Goal: Information Seeking & Learning: Learn about a topic

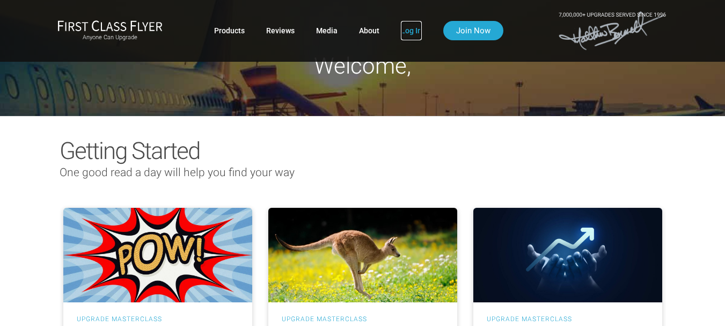
click at [408, 26] on link "Log In" at bounding box center [411, 30] width 21 height 19
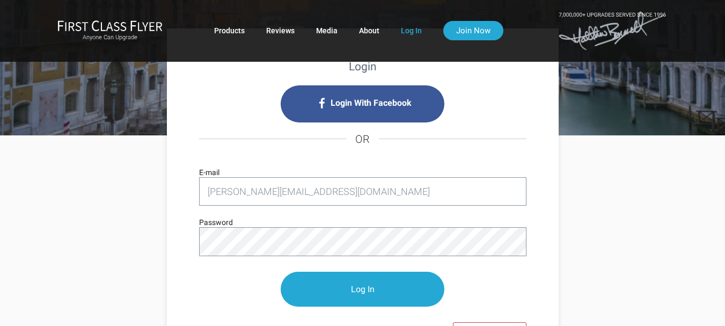
scroll to position [161, 0]
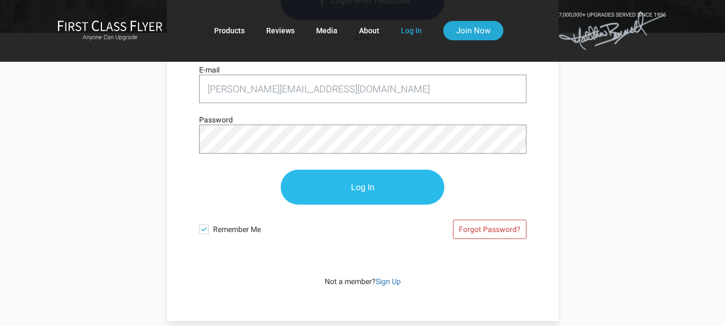
click at [336, 189] on input "Log In" at bounding box center [363, 187] width 164 height 35
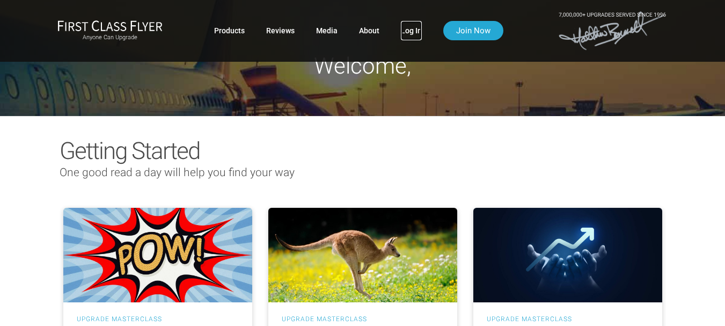
click at [413, 26] on link "Log In" at bounding box center [411, 30] width 21 height 19
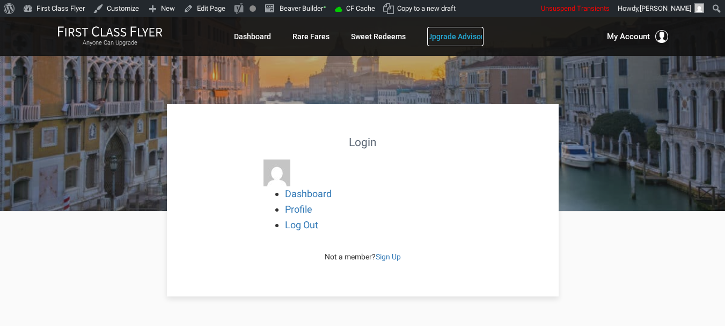
click at [466, 35] on link "Upgrade Advisor" at bounding box center [455, 36] width 56 height 19
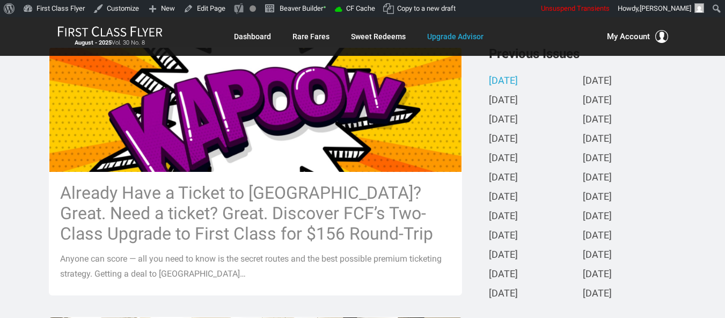
scroll to position [268, 0]
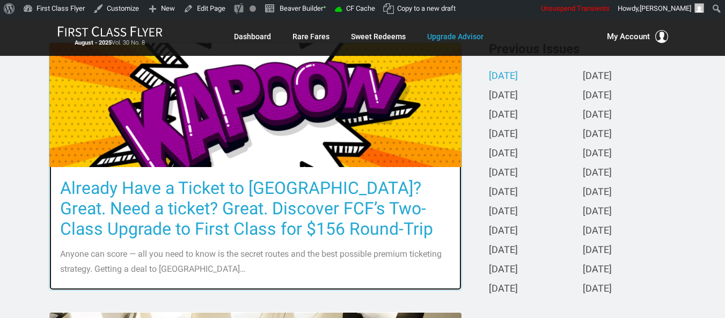
click at [336, 182] on h3 "Already Have a Ticket to Asia? Great. Need a ticket? Great. Discover FCF’s Two-…" at bounding box center [255, 208] width 391 height 61
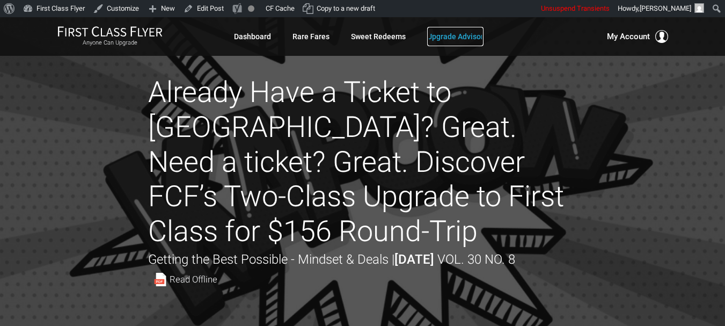
click at [457, 30] on link "Upgrade Advisor" at bounding box center [455, 36] width 56 height 19
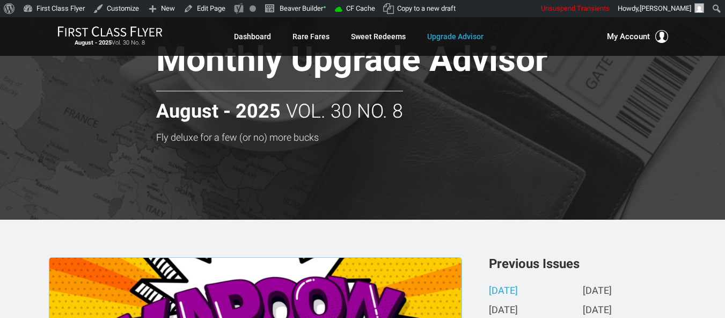
scroll to position [215, 0]
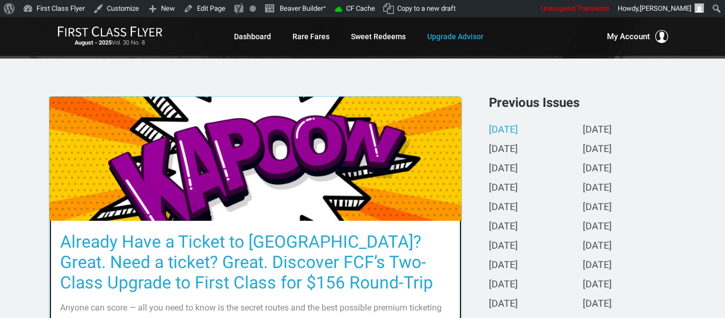
click at [311, 253] on h3 "Already Have a Ticket to [GEOGRAPHIC_DATA]? Great. Need a ticket? Great. Discov…" at bounding box center [255, 261] width 391 height 61
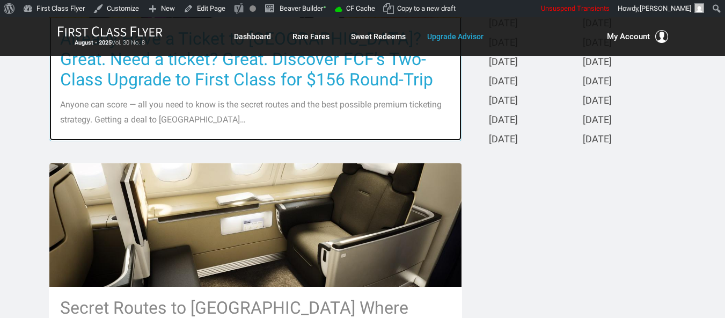
scroll to position [537, 0]
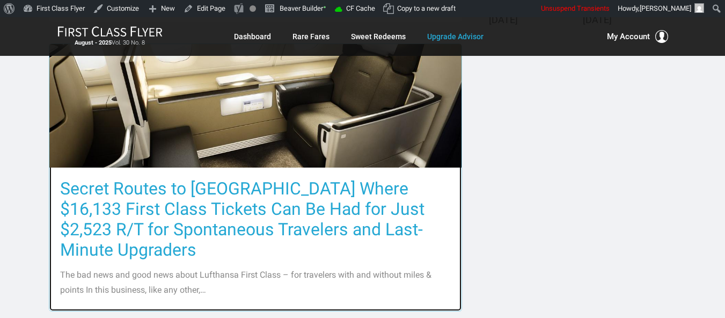
click at [346, 204] on h3 "Secret Routes to [GEOGRAPHIC_DATA] Where $16,133 First Class Tickets Can Be Had…" at bounding box center [255, 219] width 391 height 82
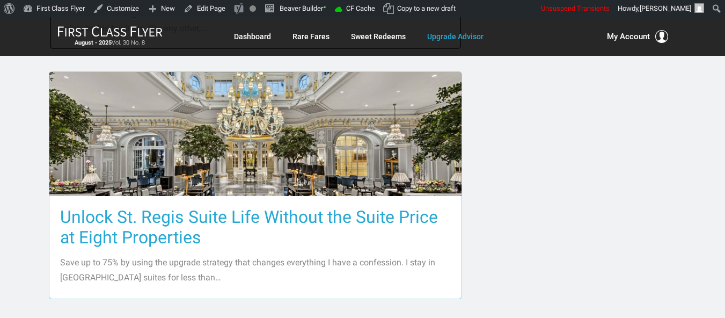
scroll to position [805, 0]
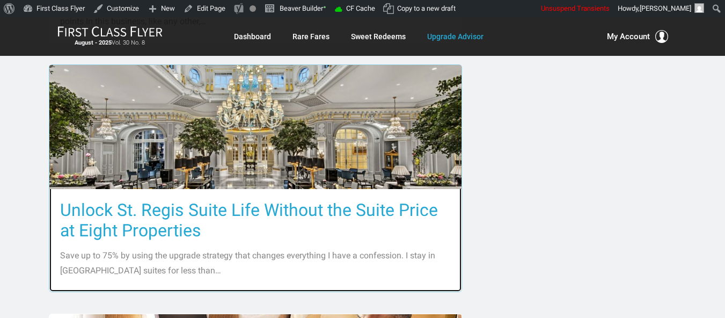
click at [376, 200] on h3 "Unlock St. Regis Suite Life Without the Suite Price at Eight Properties" at bounding box center [255, 220] width 391 height 41
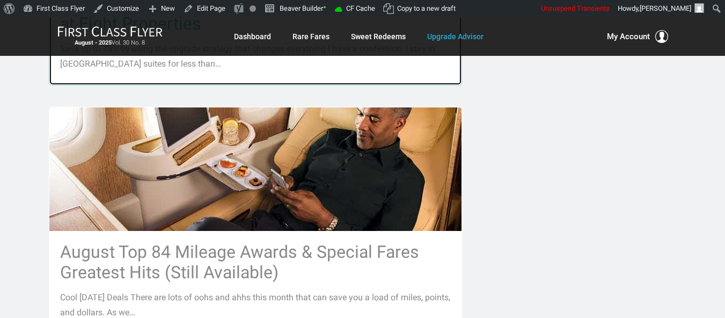
scroll to position [1020, 0]
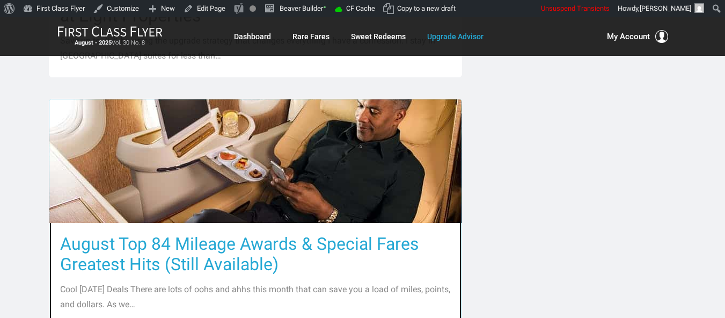
click at [365, 233] on h3 "August Top 84 Mileage Awards & Special Fares Greatest Hits (Still Available)" at bounding box center [255, 253] width 391 height 41
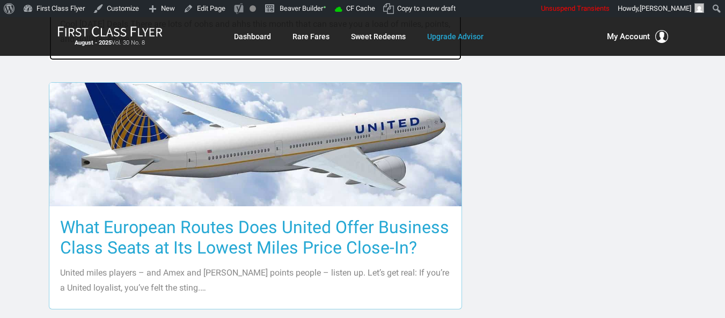
scroll to position [1288, 0]
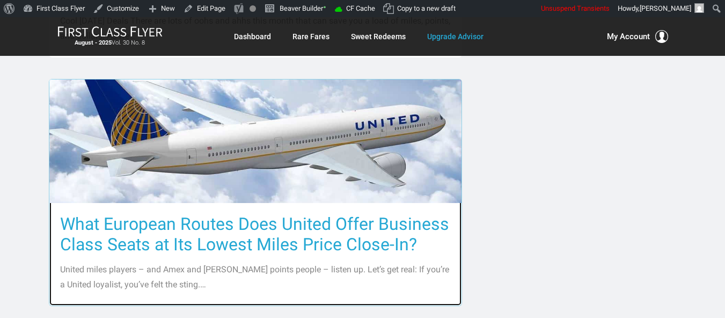
click at [335, 216] on h3 "What European Routes Does United Offer Business Class Seats at Its Lowest Miles…" at bounding box center [255, 234] width 391 height 41
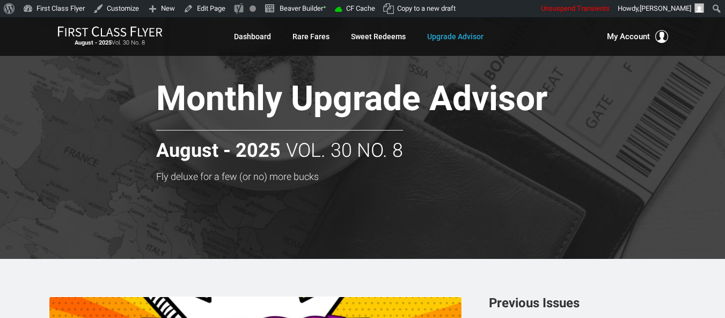
scroll to position [0, 0]
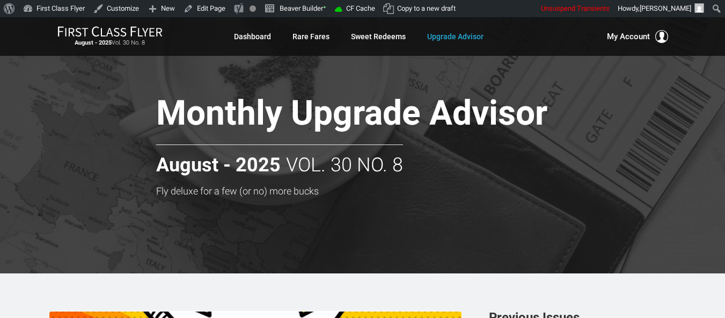
click at [232, 172] on strong "August - 2025" at bounding box center [218, 165] width 124 height 21
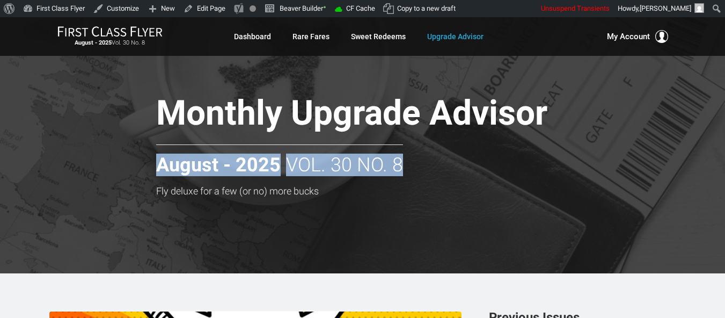
click at [232, 172] on strong "August - 2025" at bounding box center [218, 165] width 124 height 21
copy div "August - 2025 Vol. 30 No. 8"
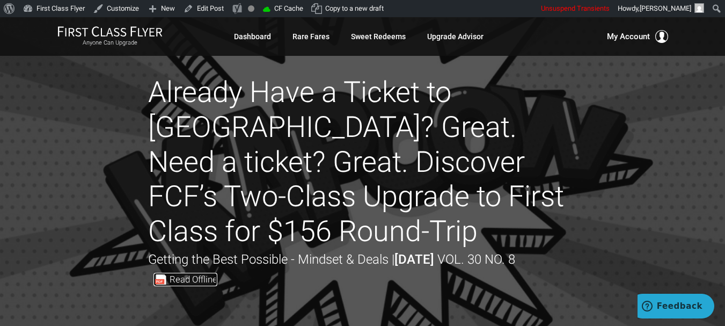
click at [187, 280] on span "Read Offline" at bounding box center [194, 279] width 48 height 9
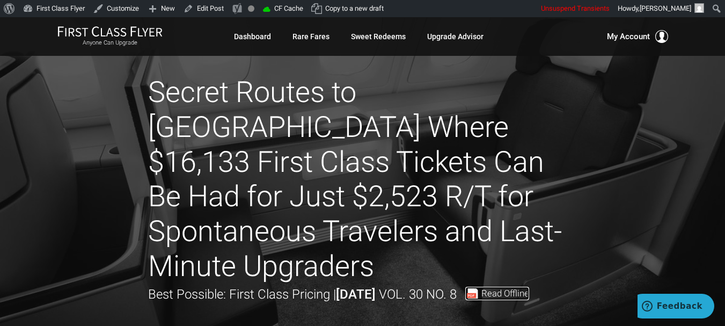
click at [529, 289] on span "Read Offline" at bounding box center [505, 293] width 48 height 9
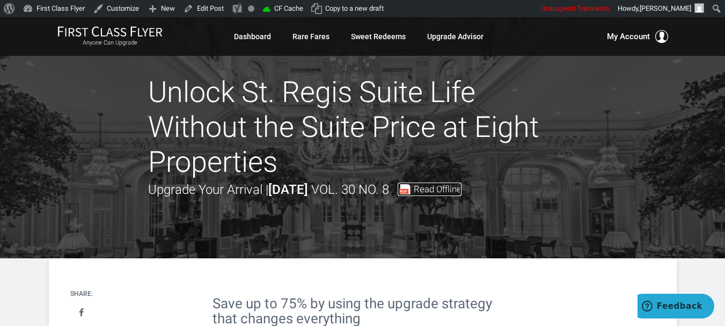
click at [461, 189] on span "Read Offline" at bounding box center [438, 189] width 48 height 9
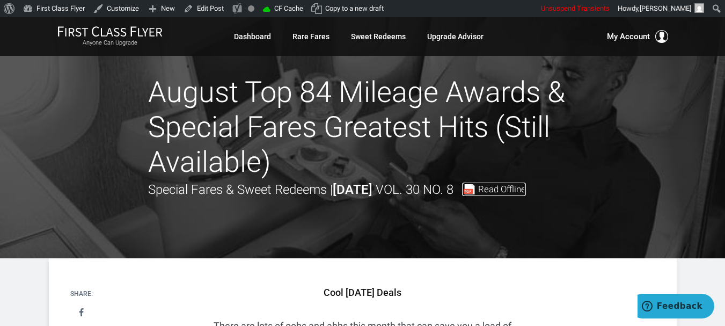
click at [526, 187] on span "Read Offline" at bounding box center [502, 189] width 48 height 9
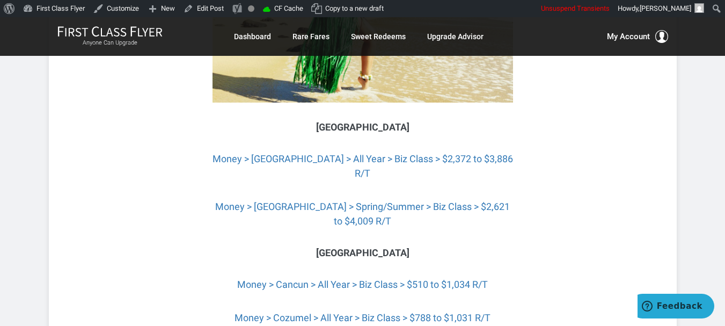
scroll to position [4346, 0]
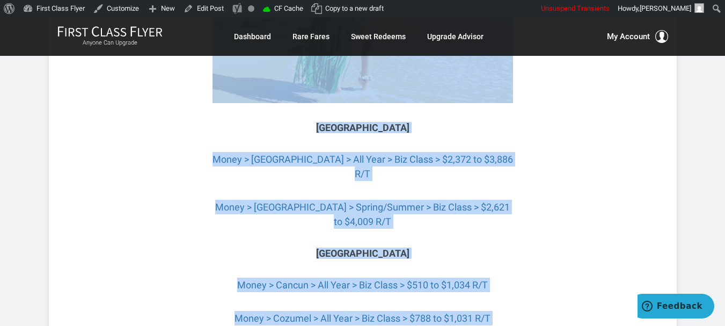
drag, startPoint x: 310, startPoint y: 128, endPoint x: 388, endPoint y: 173, distance: 89.9
copy div "Lore Ipsumd 7549 Sitam Conse adi elit se doei tem inci utla etdol magn ali enim…"
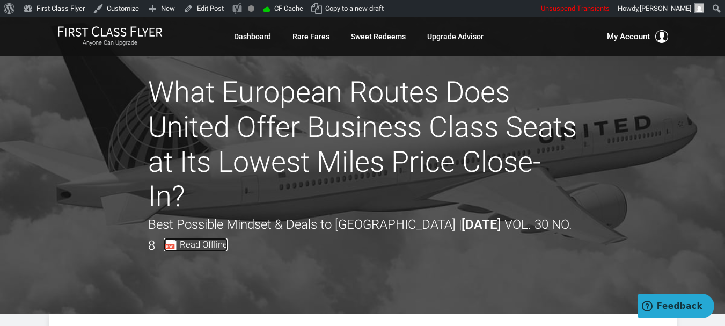
click at [193, 248] on span "Read Offline" at bounding box center [204, 244] width 48 height 9
